Goal: Task Accomplishment & Management: Manage account settings

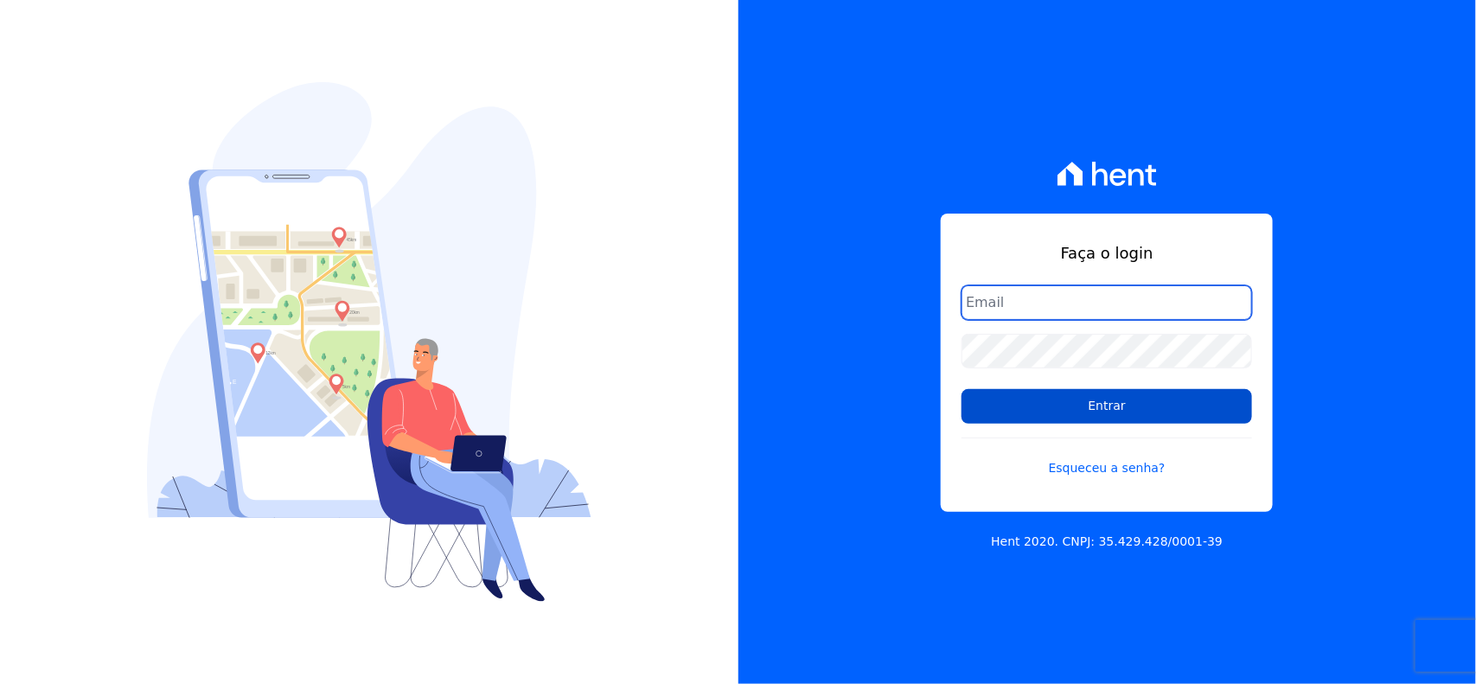
type input "[EMAIL_ADDRESS][DOMAIN_NAME]"
click at [1117, 411] on input "Entrar" at bounding box center [1107, 406] width 291 height 35
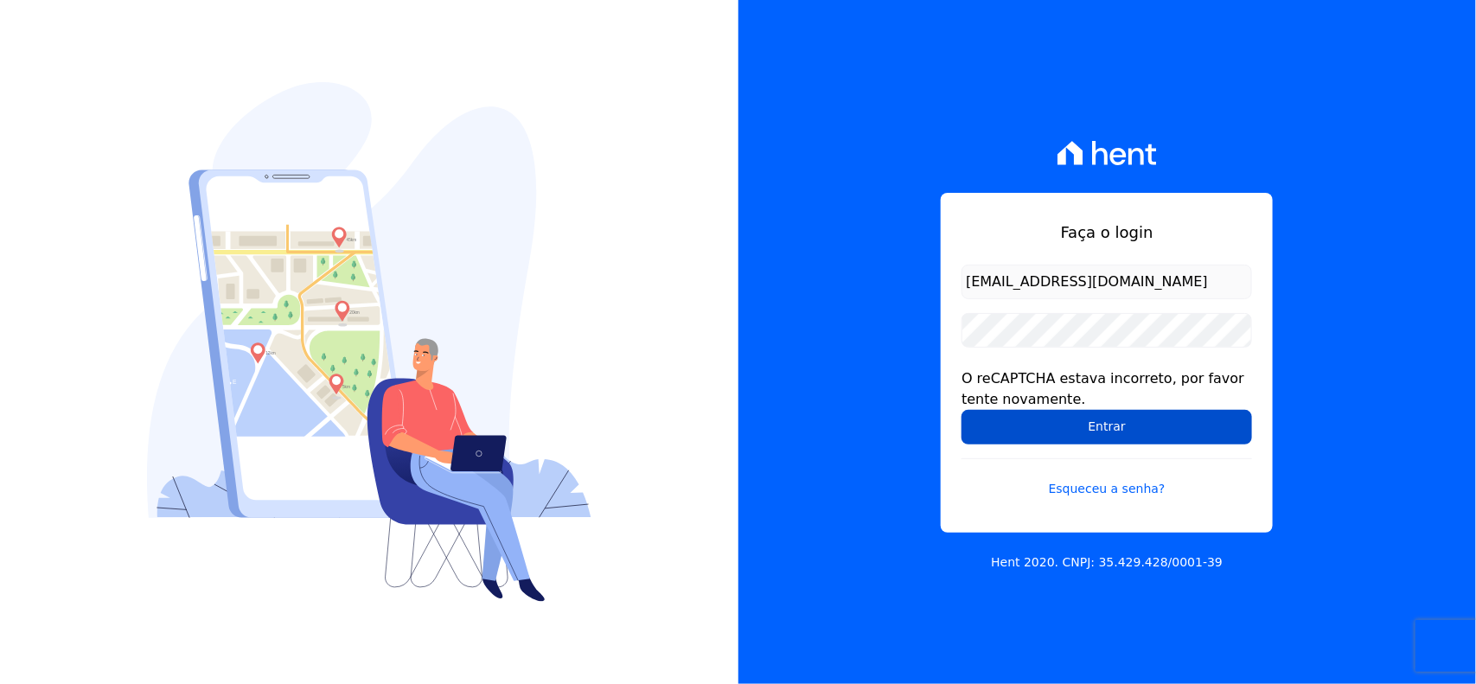
click at [1153, 431] on input "Entrar" at bounding box center [1107, 427] width 291 height 35
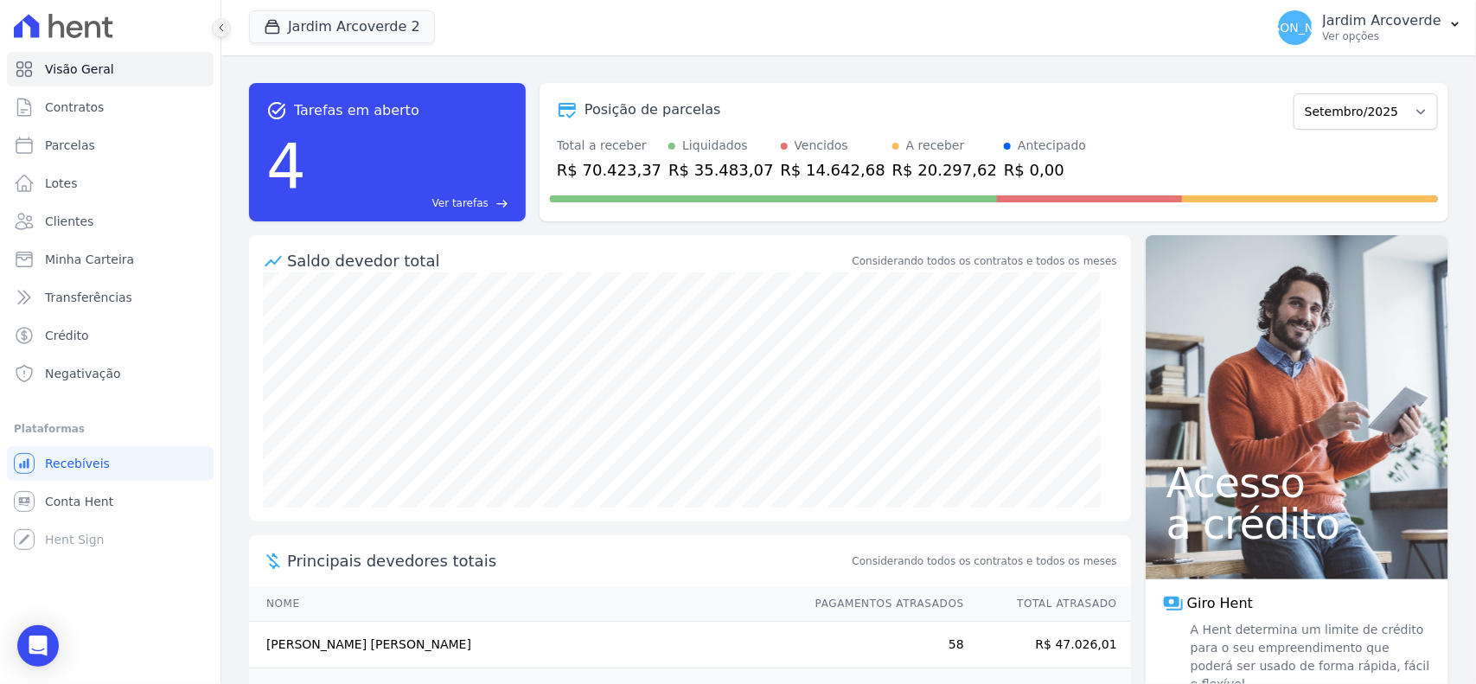
click at [221, 28] on icon at bounding box center [221, 27] width 10 height 10
